Goal: Transaction & Acquisition: Purchase product/service

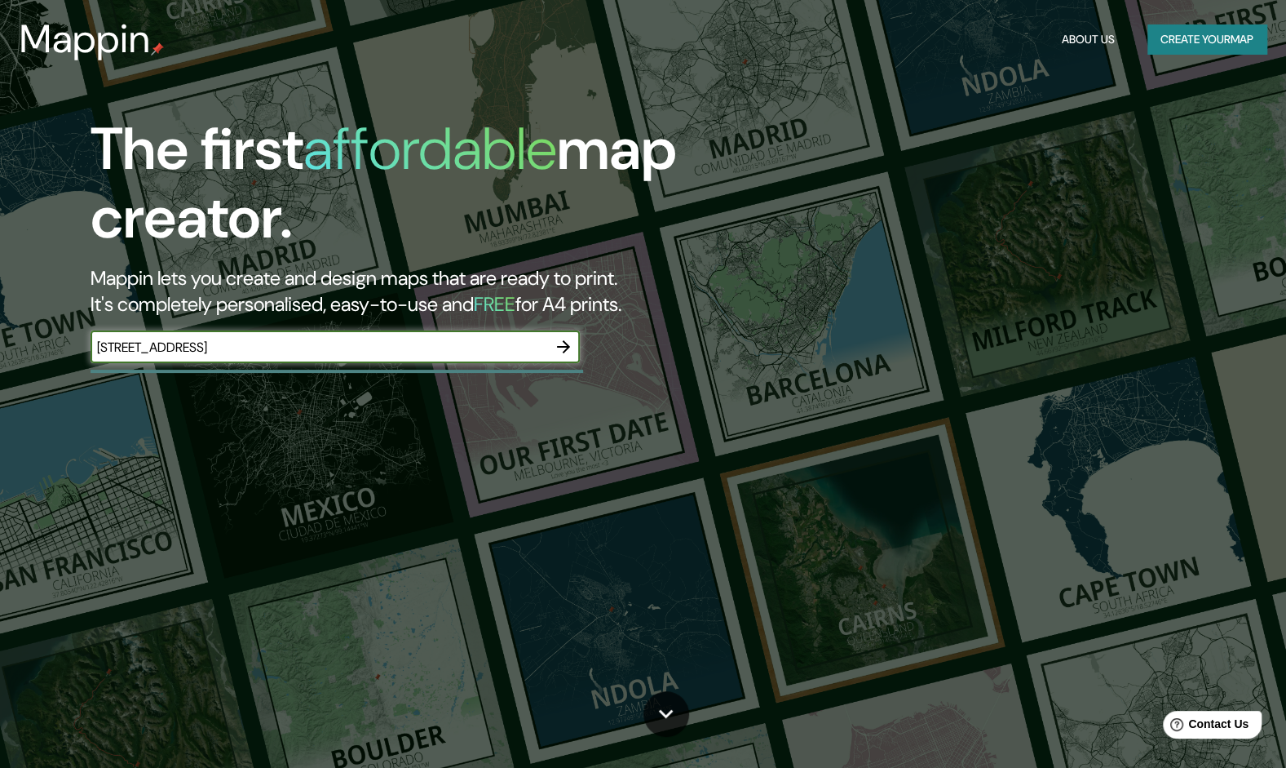
type input "[STREET_ADDRESS]"
click at [573, 348] on button "button" at bounding box center [563, 346] width 33 height 33
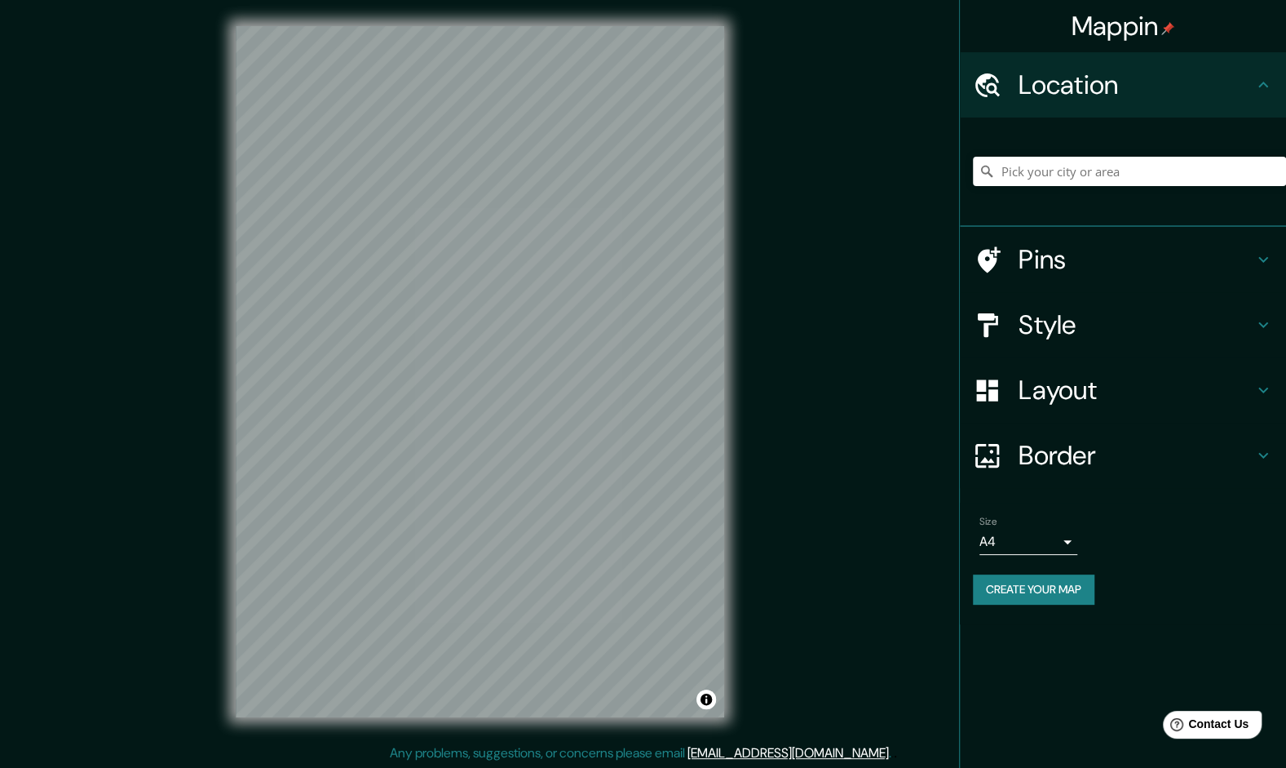
click at [1179, 315] on h4 "Style" at bounding box center [1136, 324] width 235 height 33
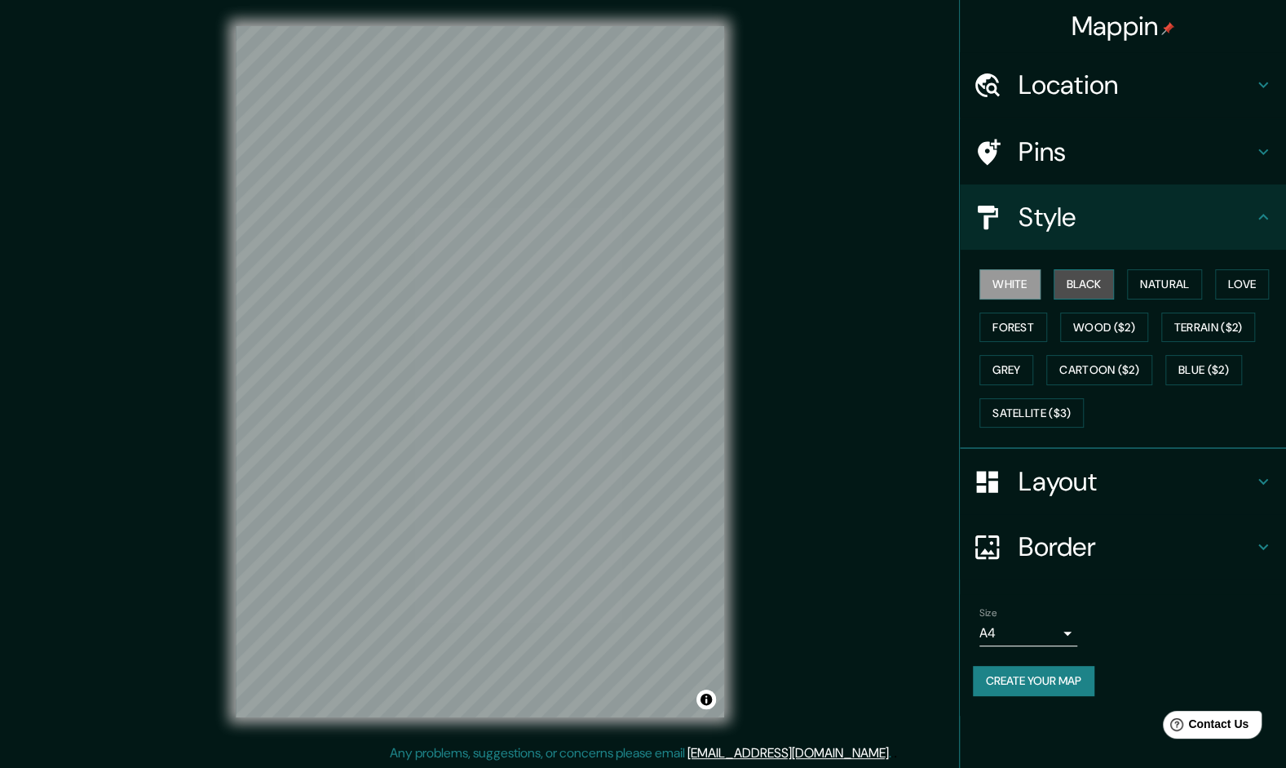
click at [1065, 286] on button "Black" at bounding box center [1084, 284] width 61 height 30
click at [1010, 292] on button "White" at bounding box center [1010, 284] width 61 height 30
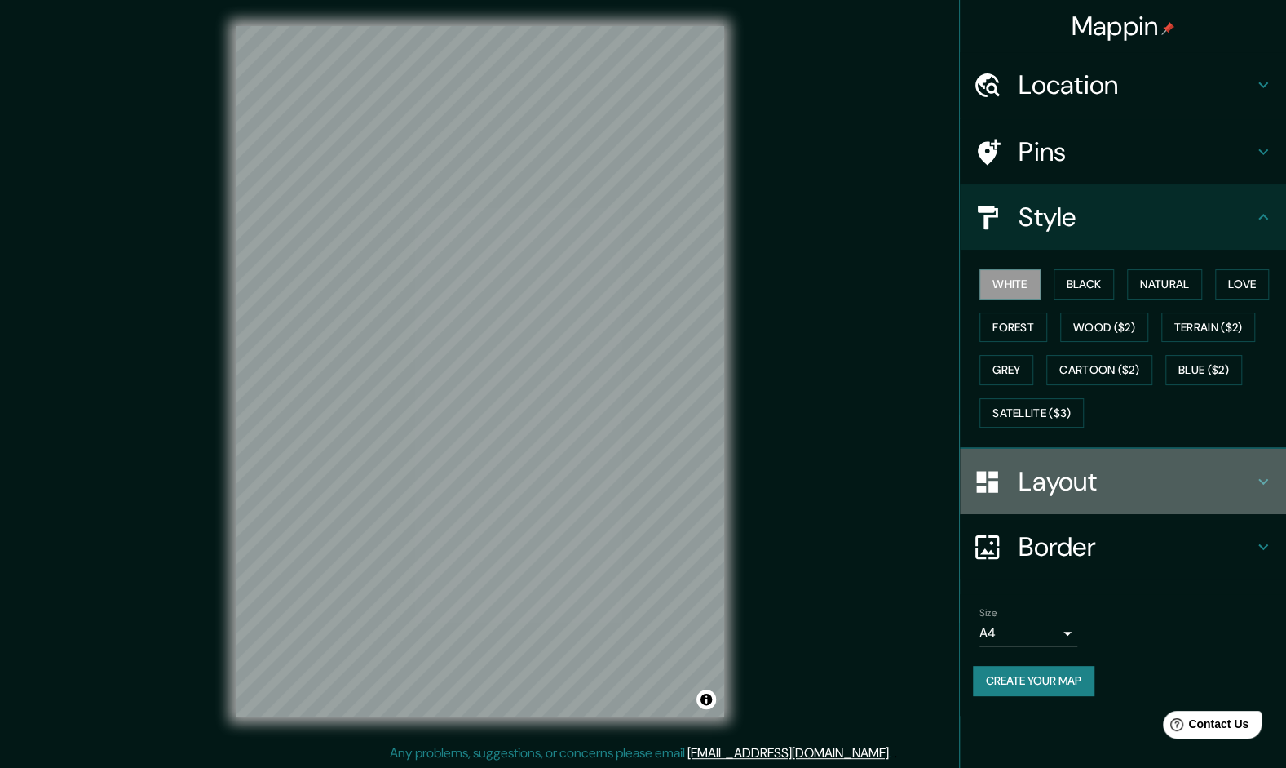
click at [1047, 486] on h4 "Layout" at bounding box center [1136, 481] width 235 height 33
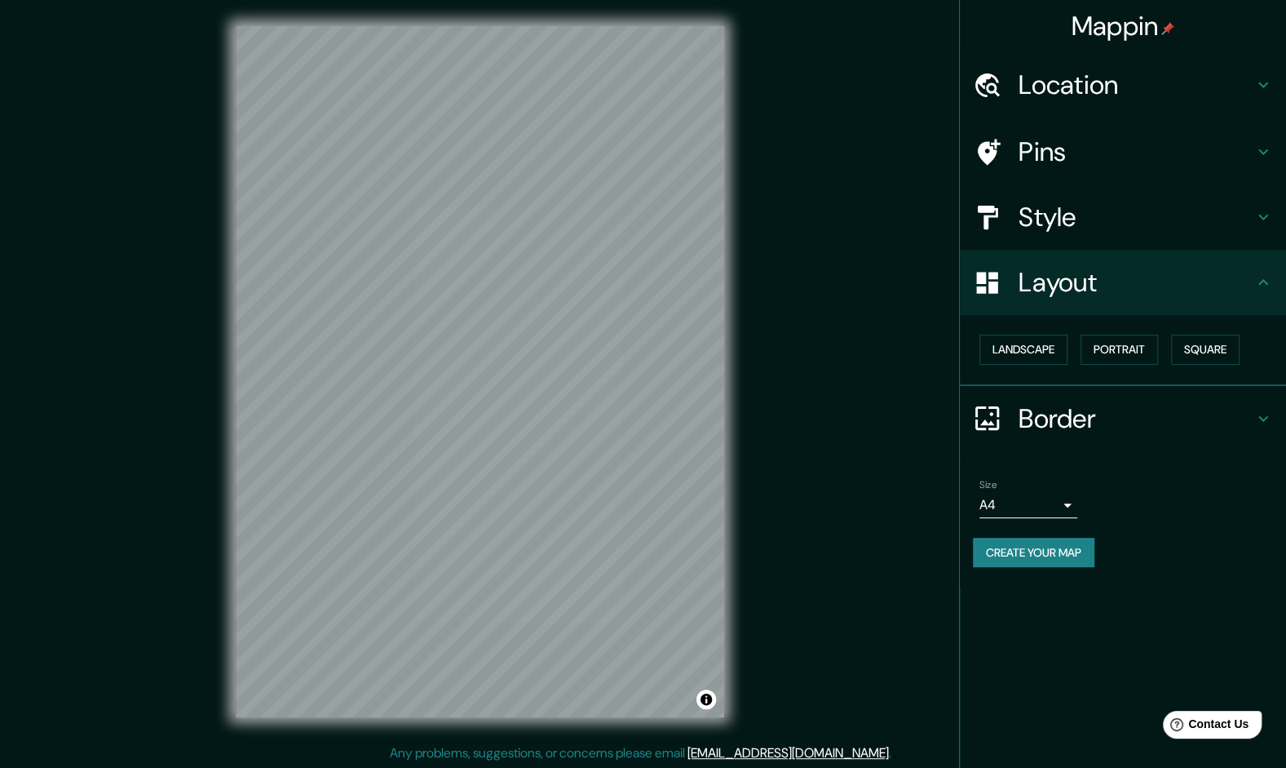
click at [1089, 150] on h4 "Pins" at bounding box center [1136, 151] width 235 height 33
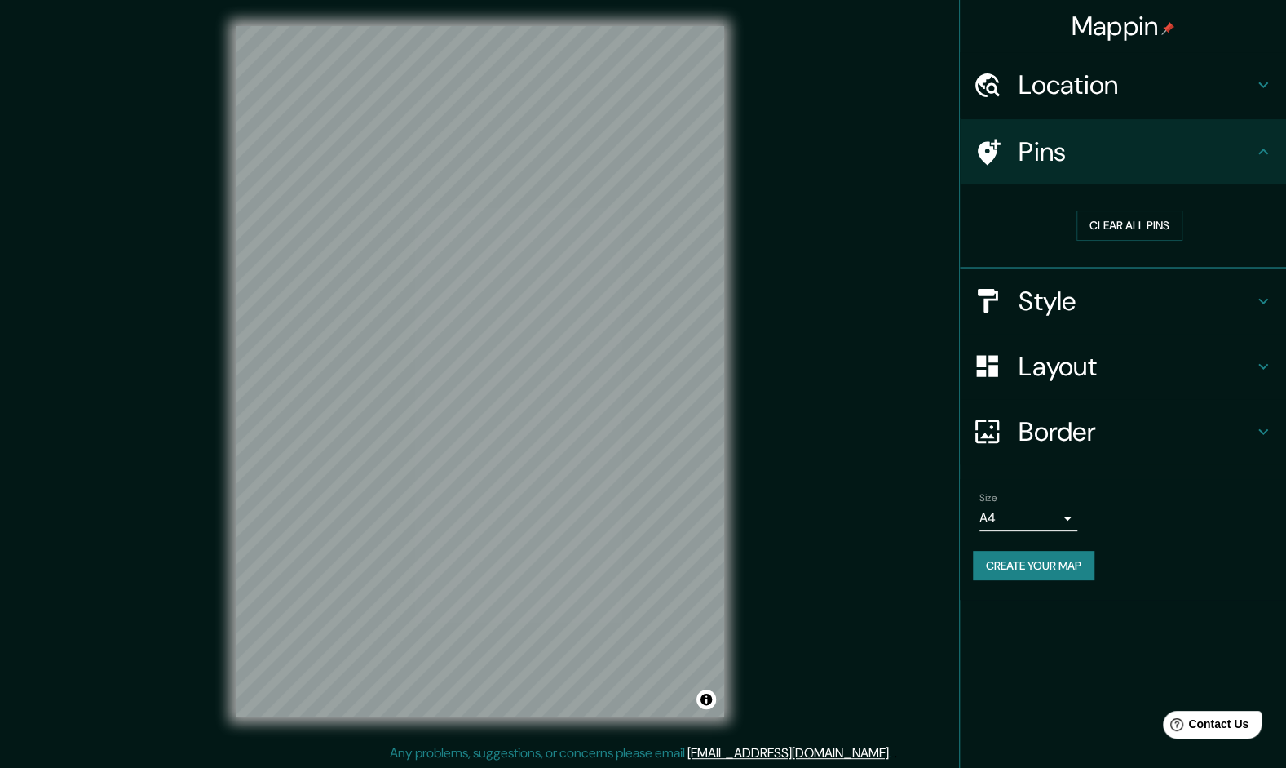
click at [1069, 305] on h4 "Style" at bounding box center [1136, 301] width 235 height 33
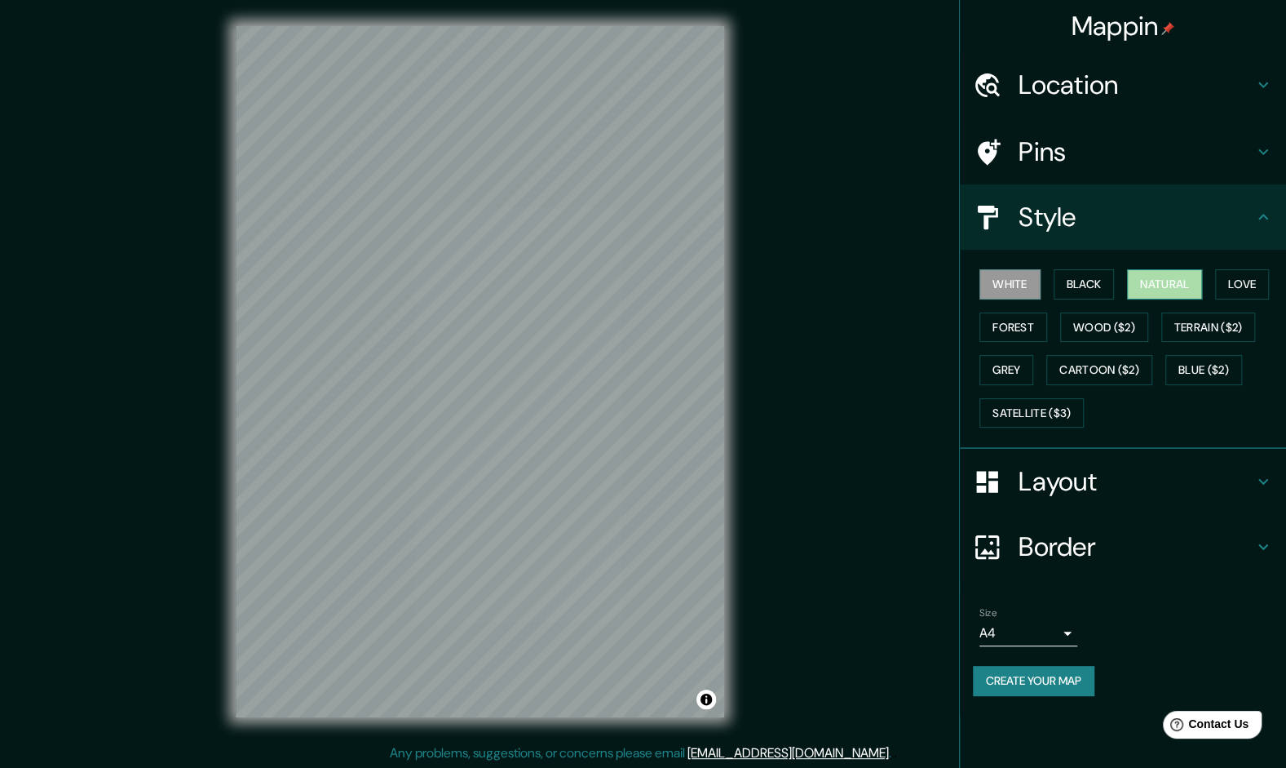
click at [1198, 279] on button "Natural" at bounding box center [1164, 284] width 75 height 30
click at [1018, 282] on button "White" at bounding box center [1010, 284] width 61 height 30
click at [1109, 76] on h4 "Location" at bounding box center [1136, 85] width 235 height 33
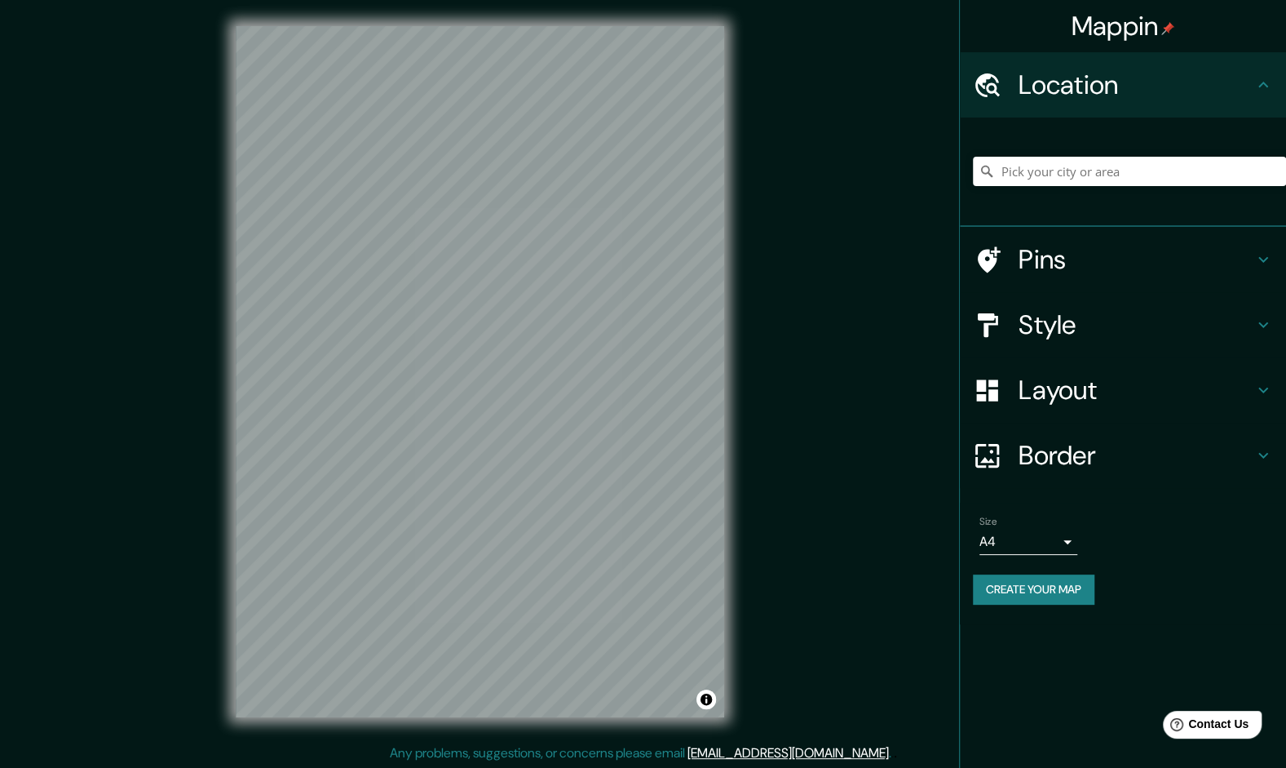
click at [1109, 77] on h4 "Location" at bounding box center [1136, 85] width 235 height 33
click at [1076, 346] on div "Style" at bounding box center [1123, 324] width 326 height 65
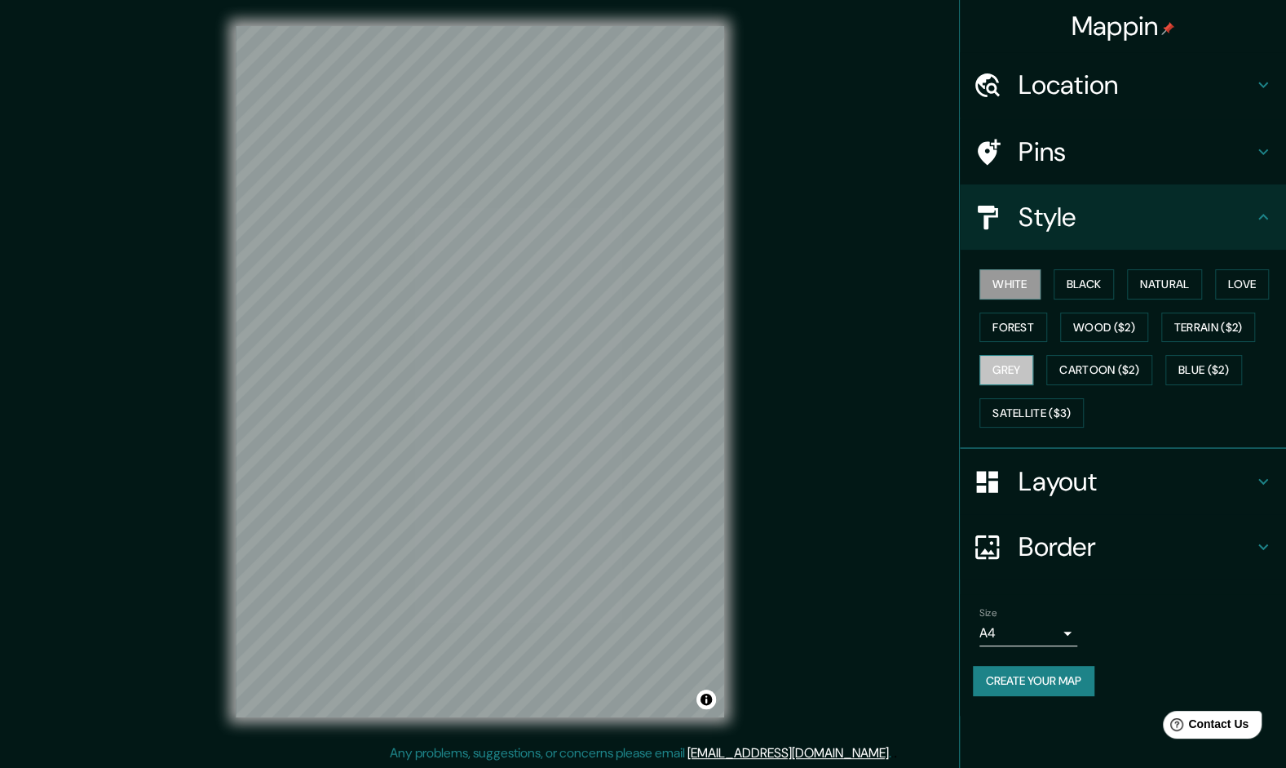
click at [1021, 373] on button "Grey" at bounding box center [1007, 370] width 54 height 30
click at [1098, 287] on button "Black" at bounding box center [1084, 284] width 61 height 30
click at [1233, 287] on button "Love" at bounding box center [1242, 284] width 54 height 30
click at [1105, 289] on button "Black" at bounding box center [1084, 284] width 61 height 30
click at [1014, 289] on button "White" at bounding box center [1010, 284] width 61 height 30
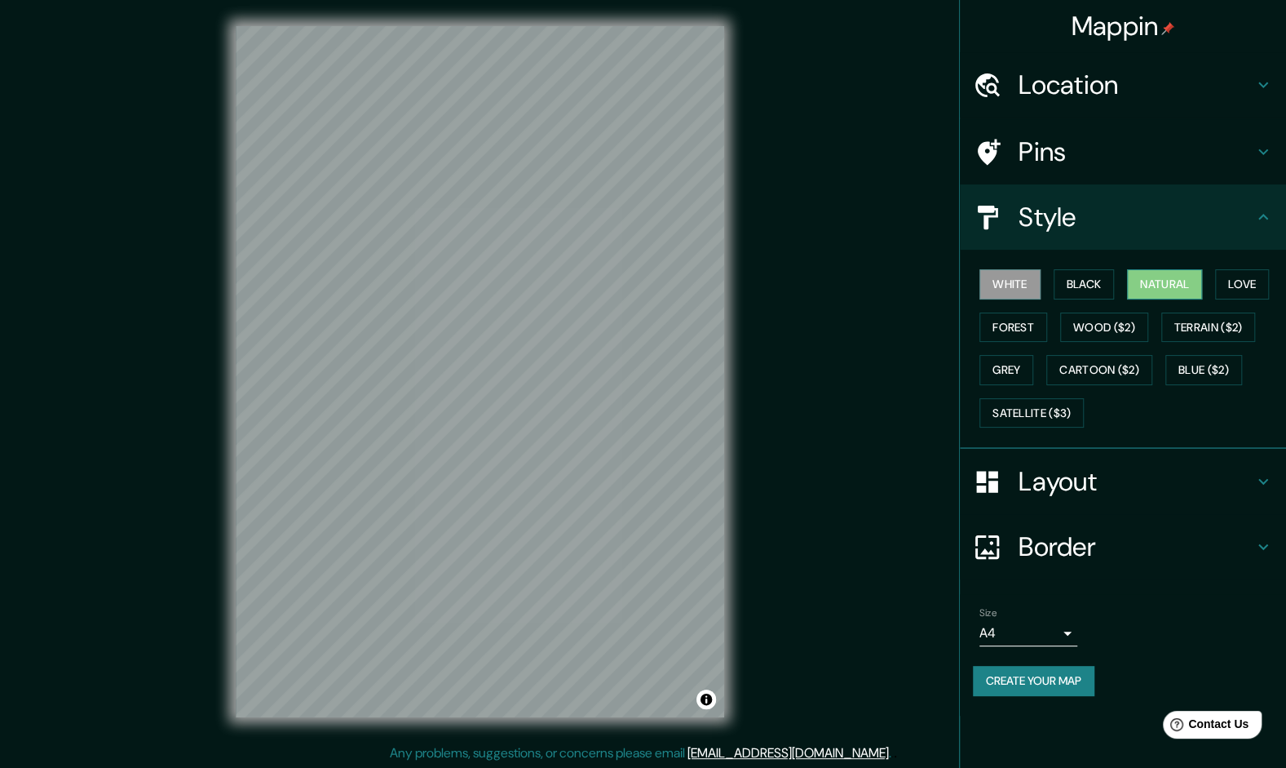
click at [1169, 278] on button "Natural" at bounding box center [1164, 284] width 75 height 30
click at [1233, 283] on button "Love" at bounding box center [1242, 284] width 54 height 30
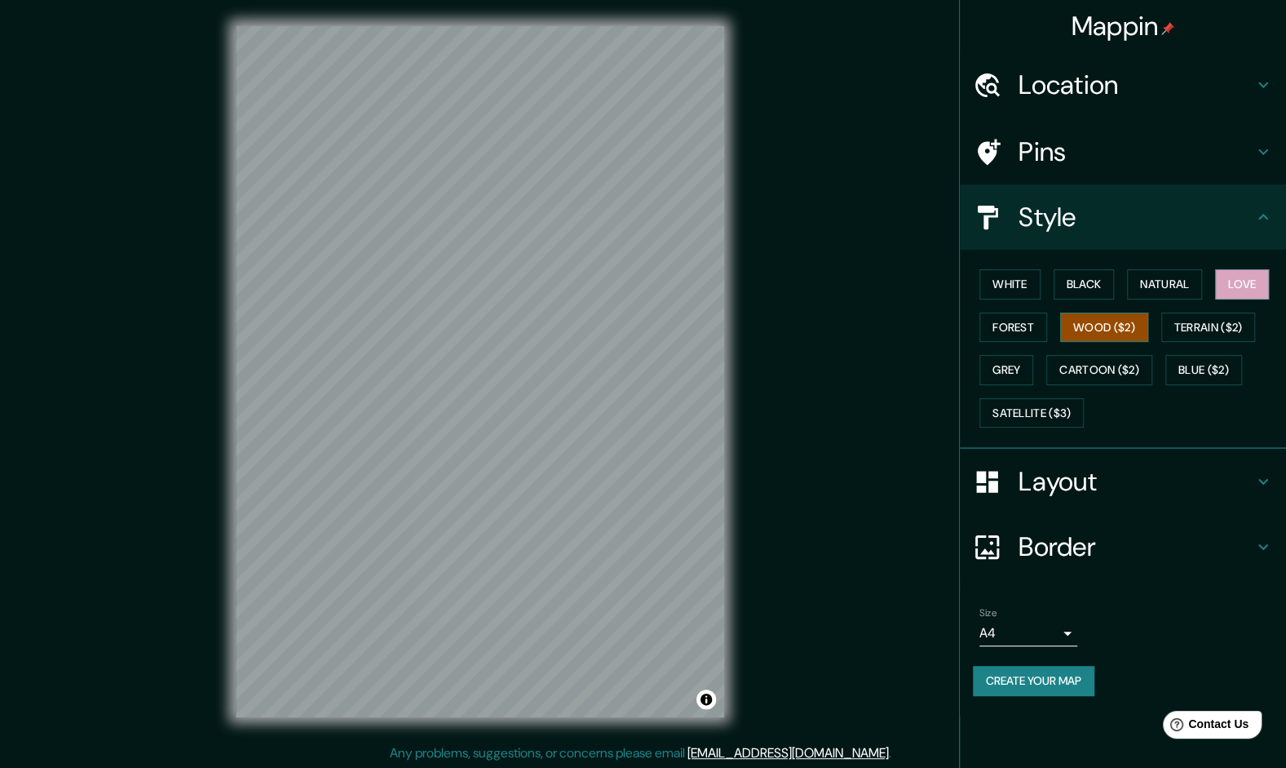
click at [1133, 325] on button "Wood ($2)" at bounding box center [1105, 327] width 88 height 30
click at [1211, 332] on button "Terrain ($2)" at bounding box center [1209, 327] width 95 height 30
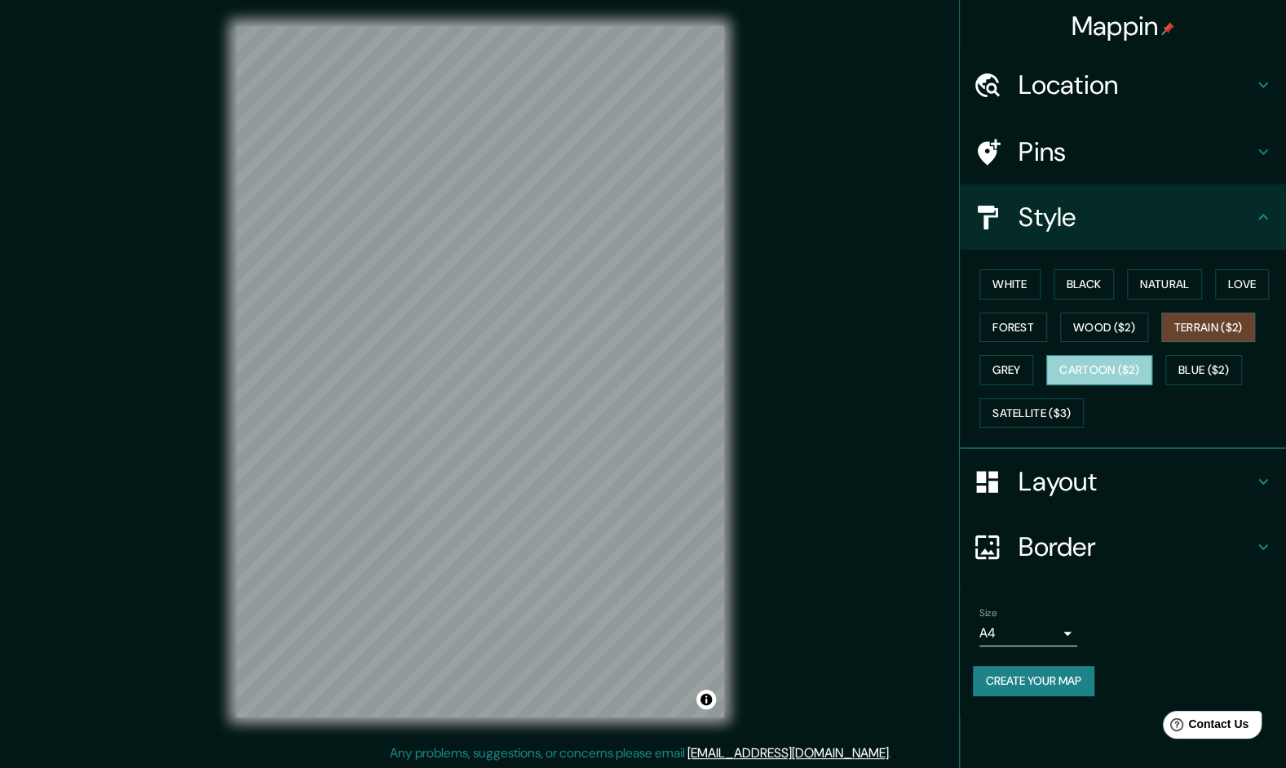
click at [1072, 375] on button "Cartoon ($2)" at bounding box center [1100, 370] width 106 height 30
click at [1184, 365] on button "Blue ($2)" at bounding box center [1204, 370] width 77 height 30
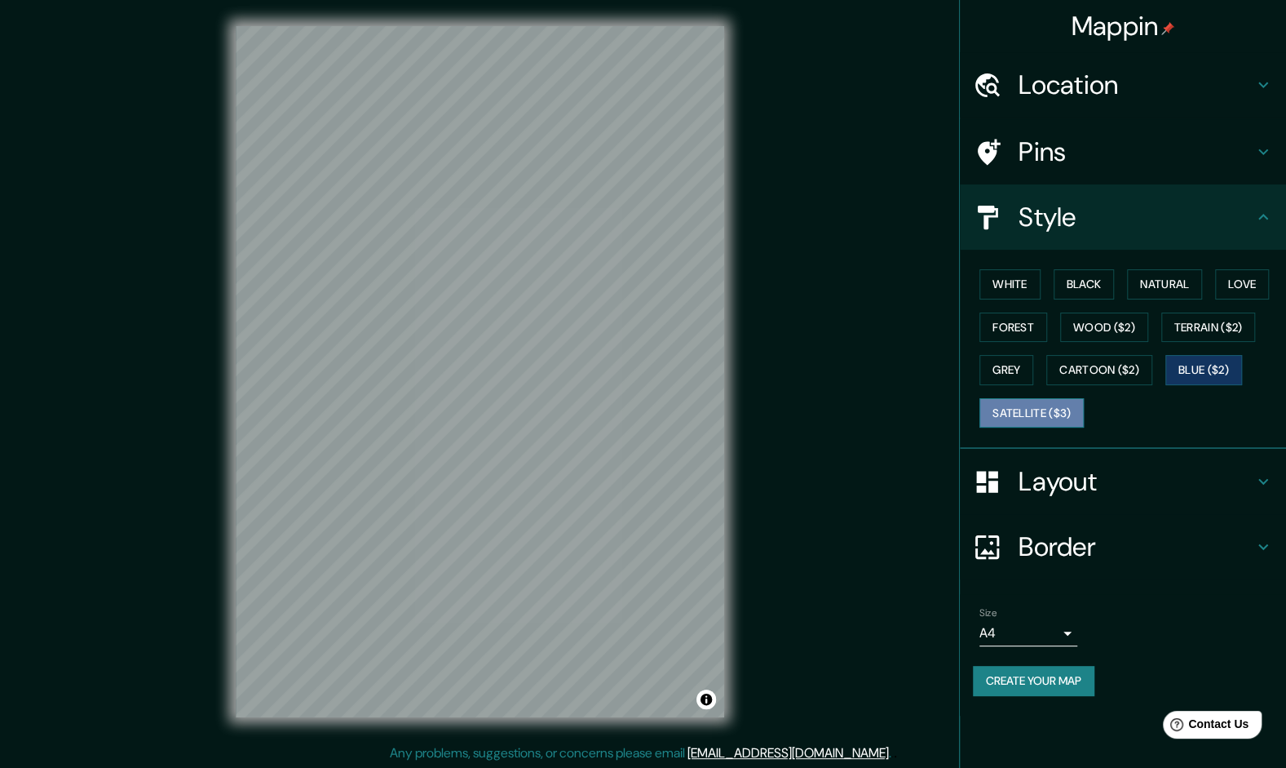
click at [1048, 411] on button "Satellite ($3)" at bounding box center [1032, 413] width 104 height 30
click at [1202, 370] on button "Blue ($2)" at bounding box center [1204, 370] width 77 height 30
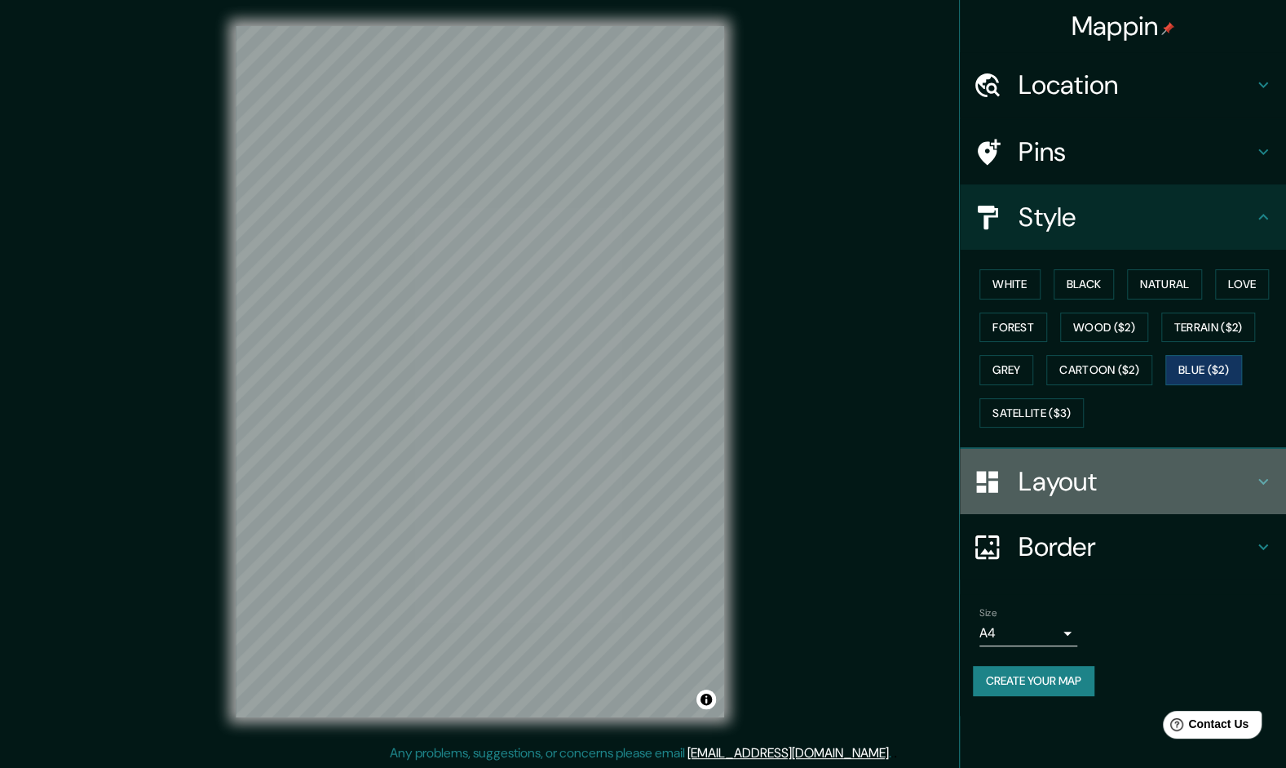
click at [1072, 476] on h4 "Layout" at bounding box center [1136, 481] width 235 height 33
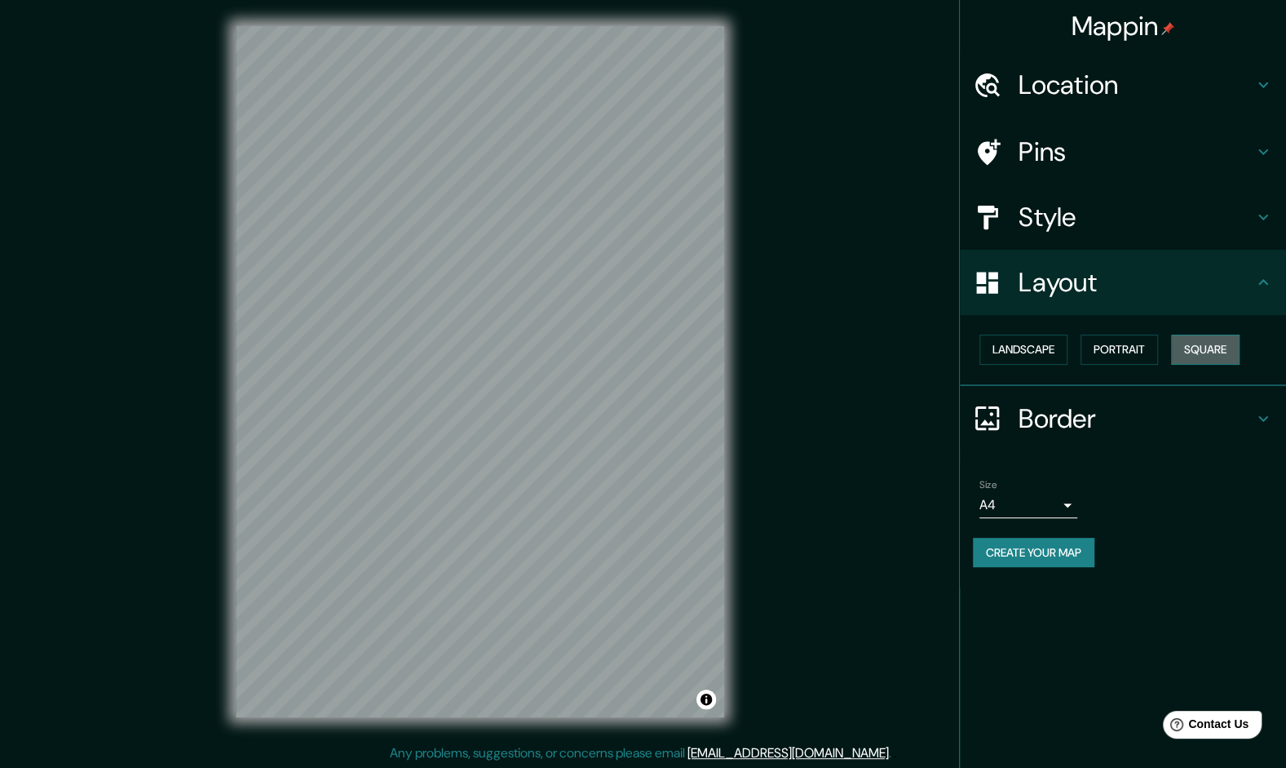
click at [1201, 349] on button "Square" at bounding box center [1205, 349] width 69 height 30
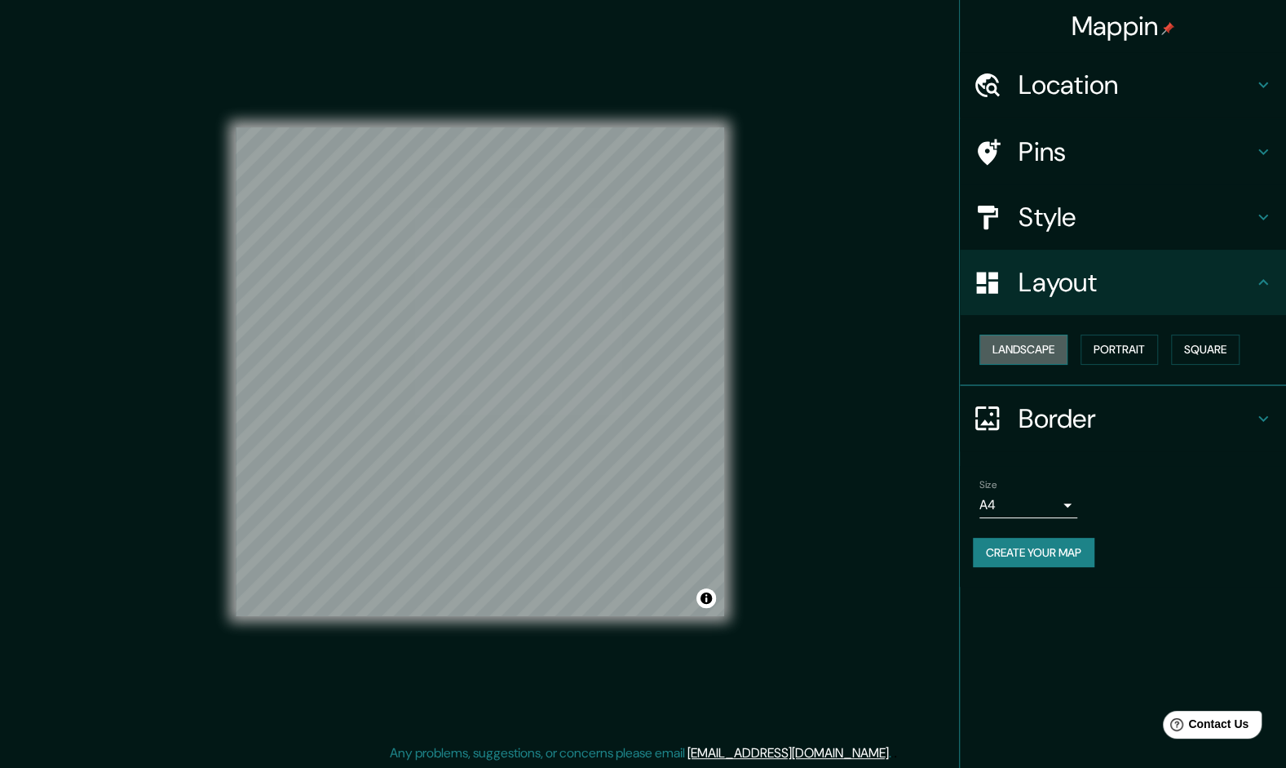
click at [1059, 348] on button "Landscape" at bounding box center [1024, 349] width 88 height 30
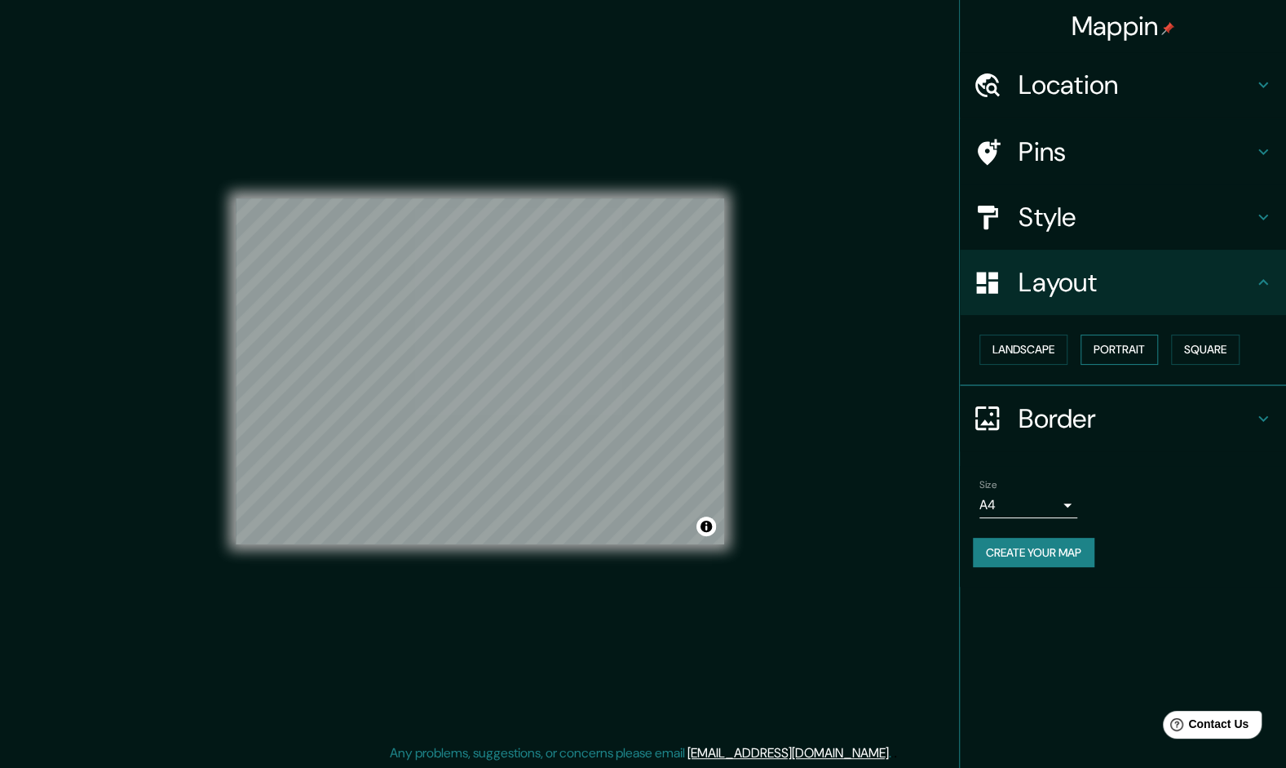
click at [1109, 354] on button "Portrait" at bounding box center [1119, 349] width 77 height 30
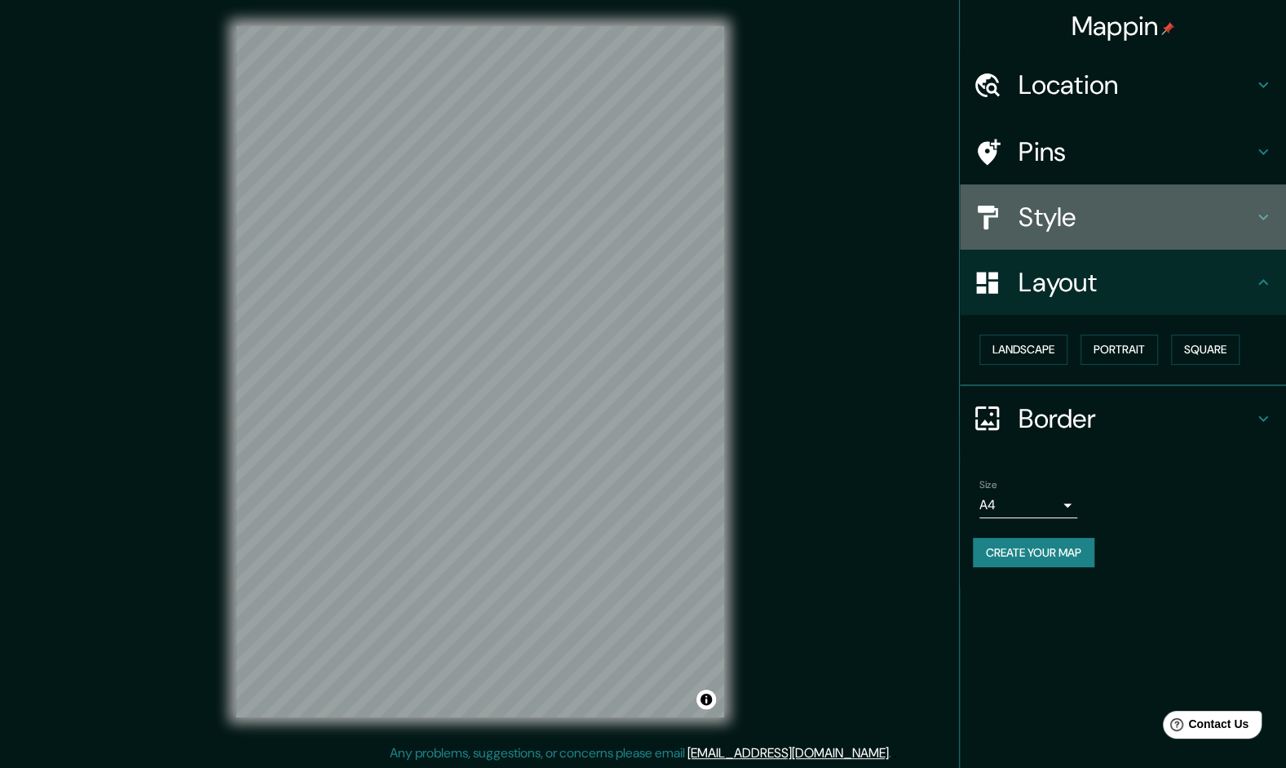
click at [1078, 210] on h4 "Style" at bounding box center [1136, 217] width 235 height 33
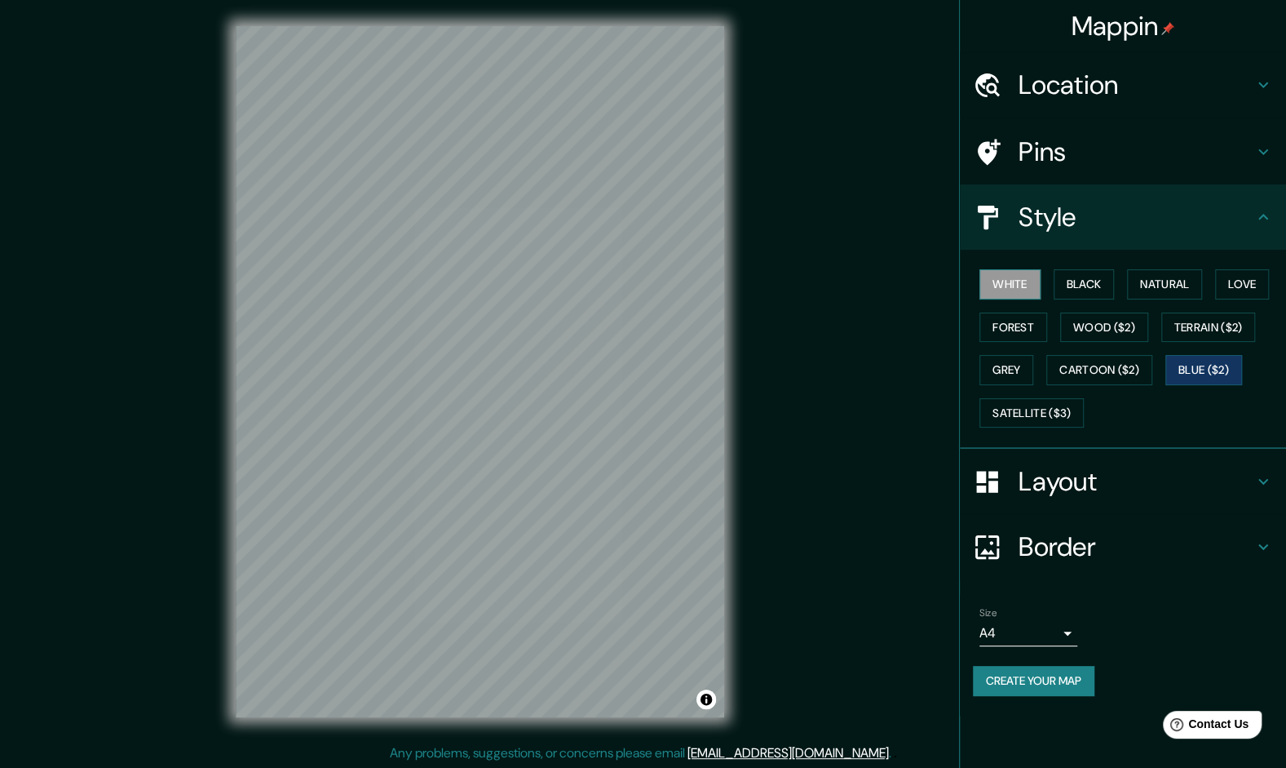
click at [1015, 279] on button "White" at bounding box center [1010, 284] width 61 height 30
click at [1080, 286] on button "Black" at bounding box center [1084, 284] width 61 height 30
click at [1021, 644] on div "Size A4 single" at bounding box center [1123, 626] width 300 height 52
click at [1021, 630] on body "Mappin Location Pins Style White Black Natural Love Forest Wood ($2) Terrain ($…" at bounding box center [643, 384] width 1286 height 768
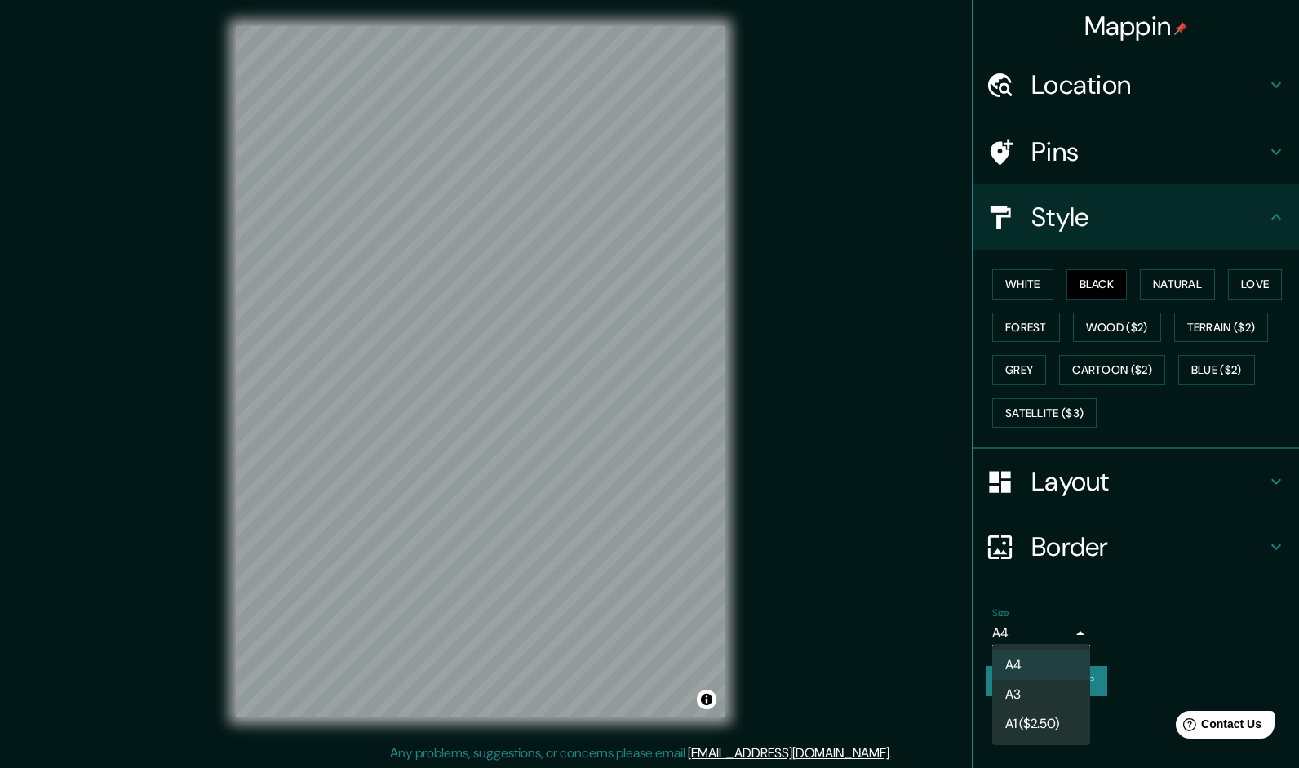
click at [1021, 630] on div at bounding box center [649, 384] width 1299 height 768
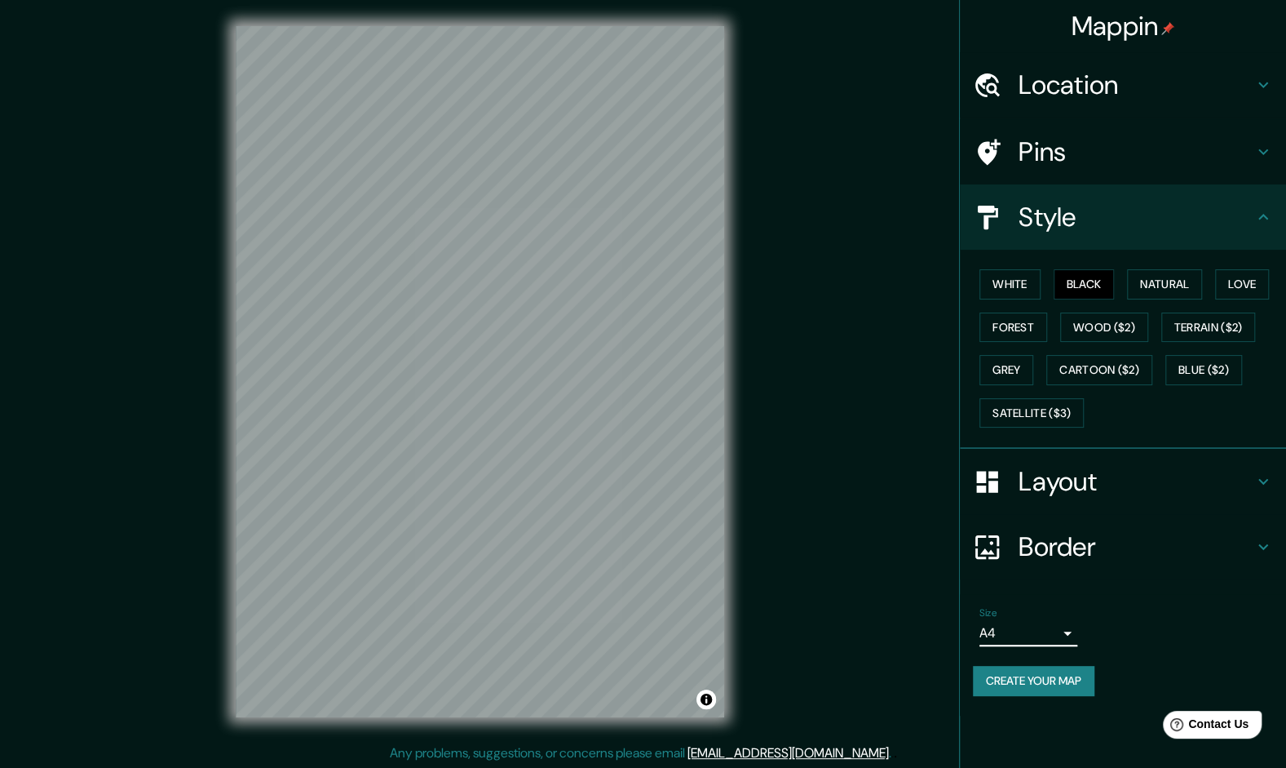
click at [1014, 684] on button "Create your map" at bounding box center [1034, 681] width 122 height 30
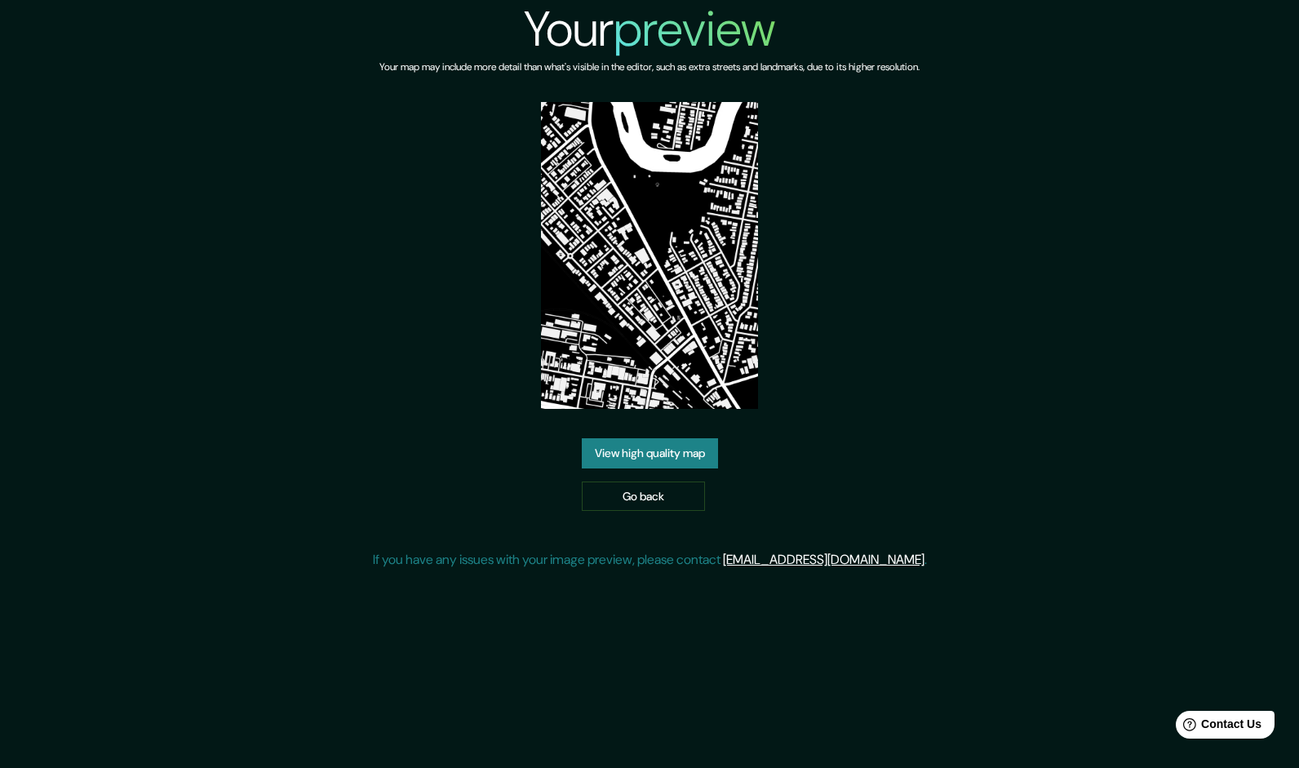
click at [644, 445] on link "View high quality map" at bounding box center [650, 453] width 136 height 30
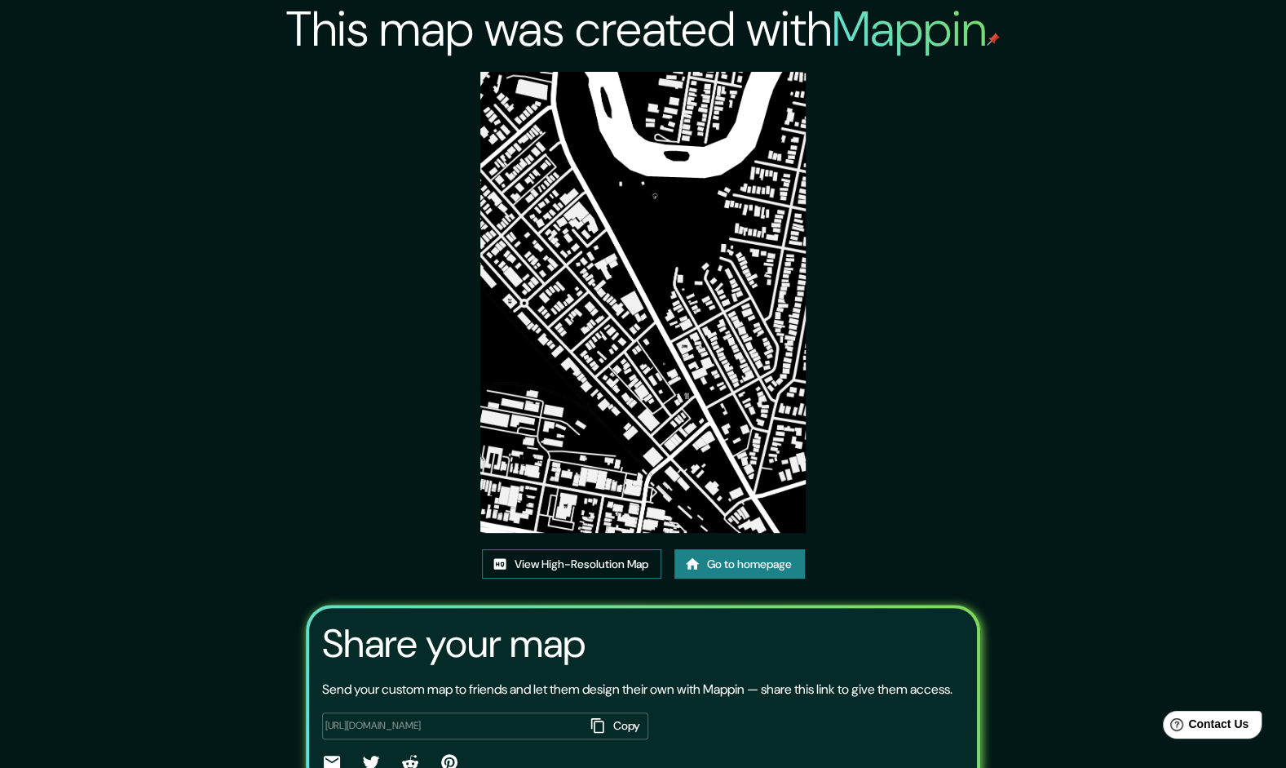
click at [588, 568] on link "View High-Resolution Map" at bounding box center [571, 564] width 179 height 30
